Goal: Task Accomplishment & Management: Use online tool/utility

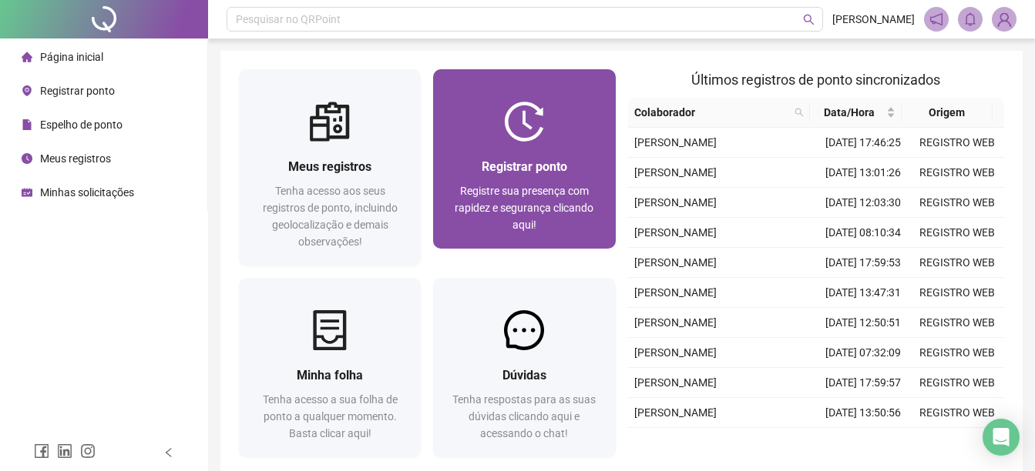
click at [512, 140] on img at bounding box center [524, 122] width 40 height 40
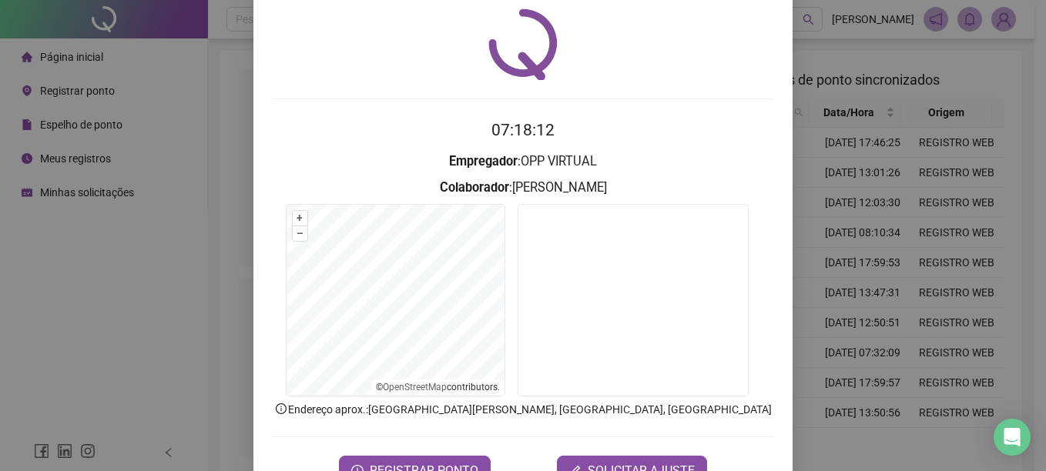
scroll to position [96, 0]
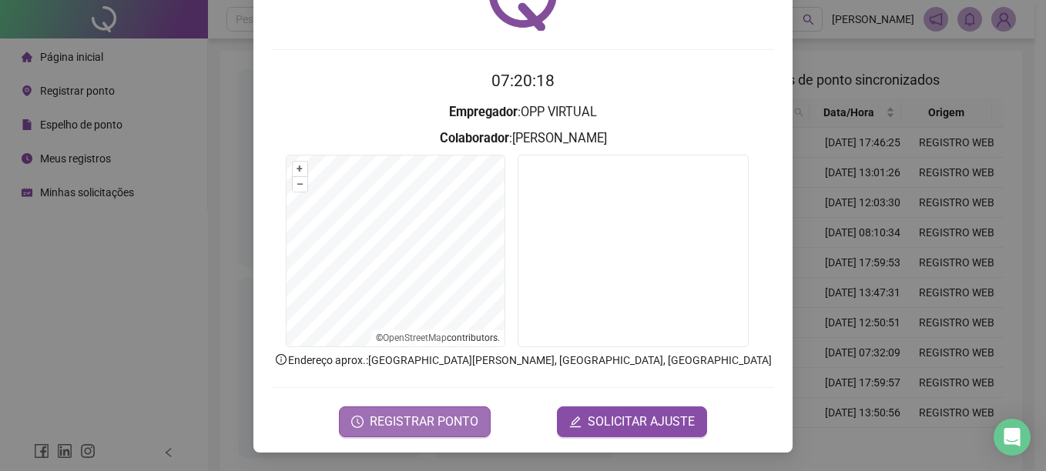
click at [409, 419] on span "REGISTRAR PONTO" at bounding box center [424, 422] width 109 height 18
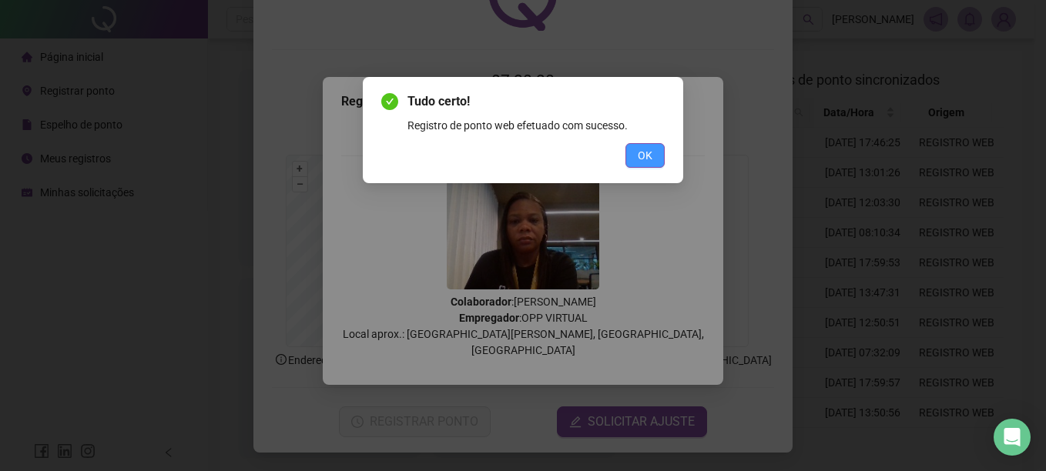
click at [637, 150] on button "OK" at bounding box center [645, 155] width 39 height 25
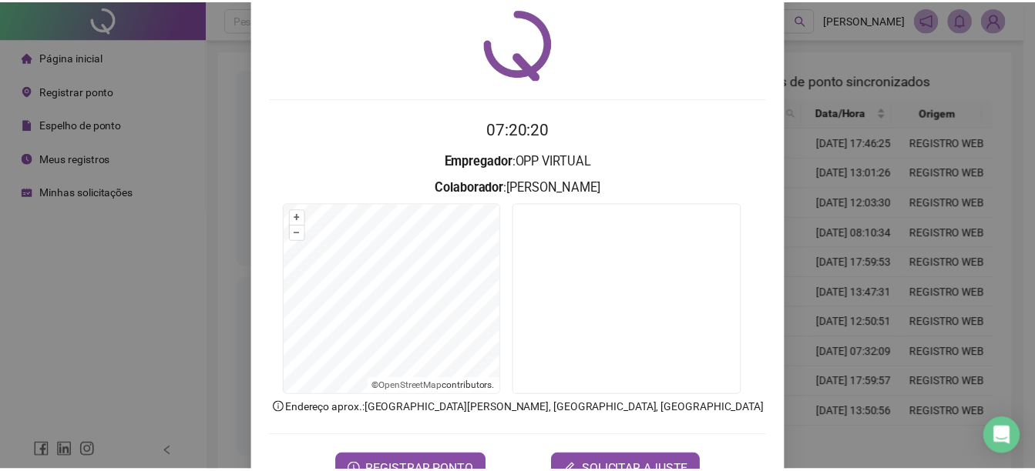
scroll to position [0, 0]
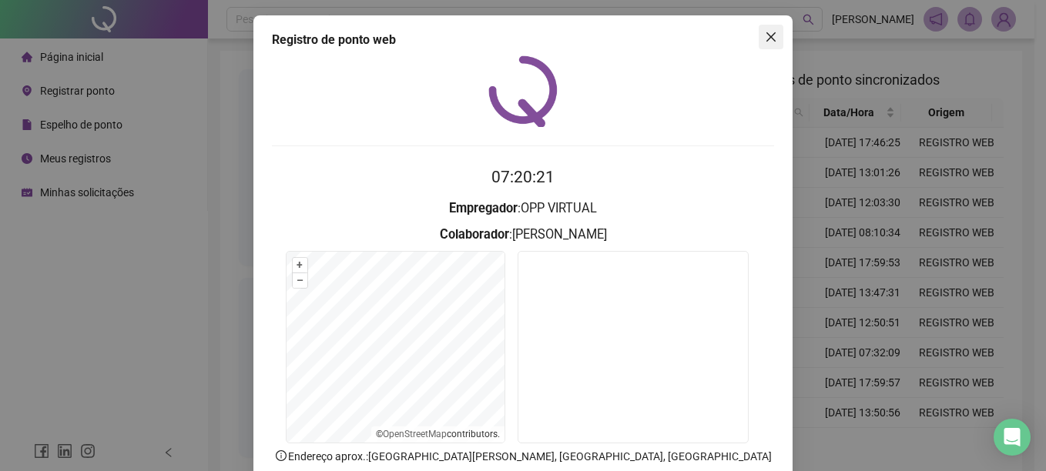
click at [765, 36] on icon "close" at bounding box center [771, 37] width 12 height 12
